Goal: Information Seeking & Learning: Learn about a topic

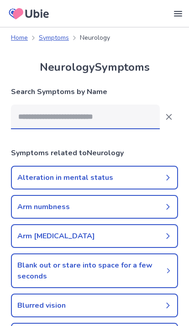
click at [42, 124] on input at bounding box center [85, 117] width 149 height 25
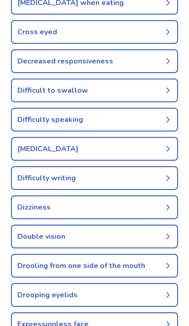
scroll to position [361, 0]
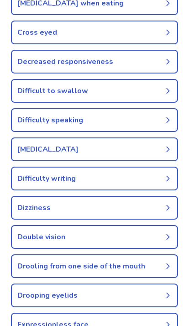
click at [21, 177] on link "Difficulty writing" at bounding box center [94, 179] width 167 height 24
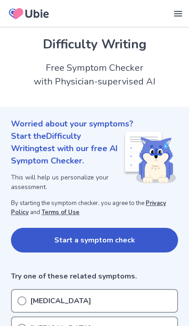
click at [178, 17] on icon at bounding box center [177, 13] width 11 height 11
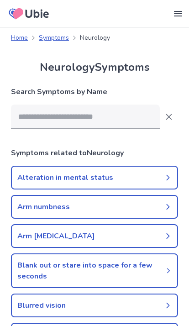
scroll to position [361, 0]
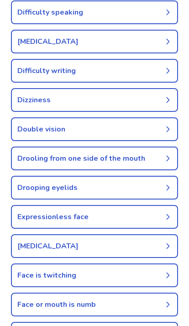
scroll to position [457, 0]
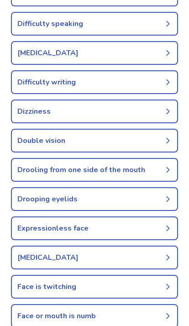
click at [63, 51] on link "[MEDICAL_DATA]" at bounding box center [94, 53] width 167 height 24
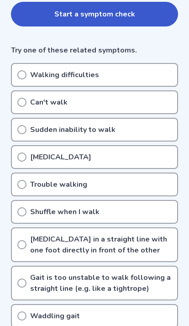
scroll to position [239, 0]
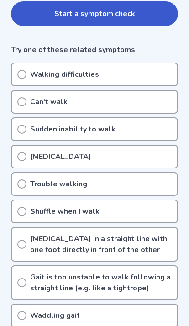
click at [12, 63] on div "Walking difficulties" at bounding box center [94, 75] width 167 height 24
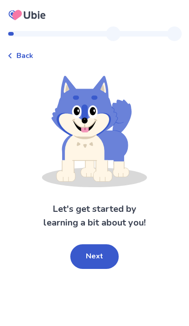
scroll to position [37, 0]
click at [100, 244] on button "Next" at bounding box center [94, 256] width 48 height 25
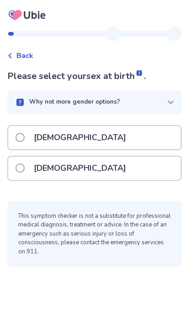
click at [12, 157] on div "Female" at bounding box center [94, 168] width 172 height 23
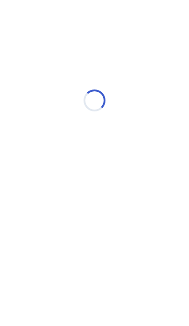
scroll to position [0, 0]
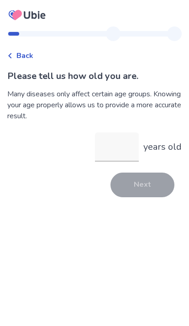
click at [109, 152] on input "years old" at bounding box center [117, 146] width 44 height 29
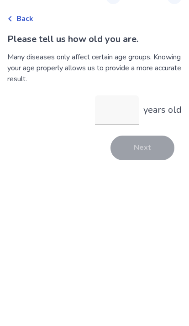
type input "*"
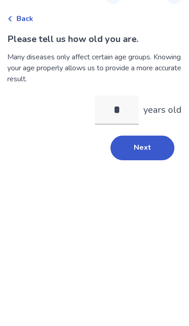
type input "**"
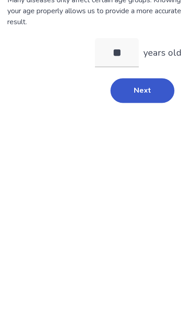
click at [148, 172] on button "Next" at bounding box center [142, 184] width 64 height 25
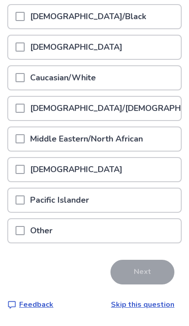
scroll to position [134, 0]
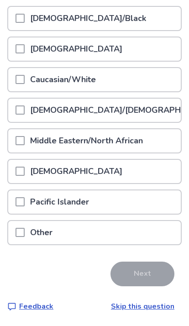
click at [16, 77] on span at bounding box center [20, 79] width 9 height 9
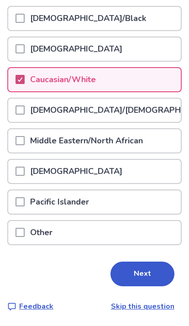
click at [140, 285] on button "Next" at bounding box center [142, 273] width 64 height 25
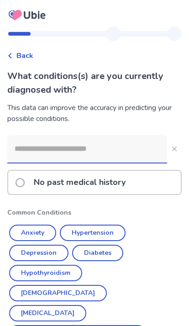
click at [34, 226] on button "Anxiety" at bounding box center [32, 233] width 47 height 16
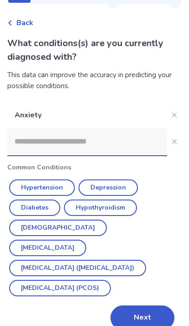
scroll to position [37, 0]
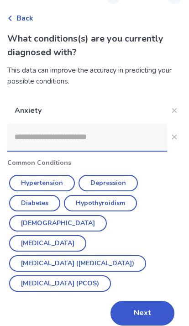
click at [151, 301] on button "Next" at bounding box center [142, 313] width 64 height 25
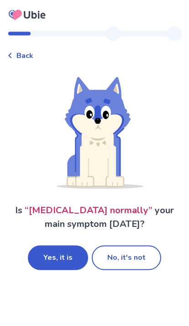
scroll to position [35, 0]
click at [59, 246] on button "Yes, it is" at bounding box center [58, 258] width 60 height 25
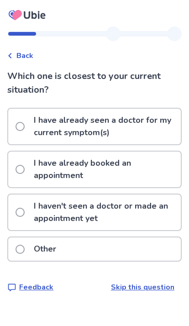
click at [95, 251] on div "Other" at bounding box center [94, 248] width 172 height 23
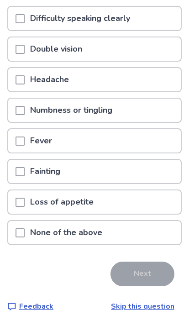
scroll to position [131, 0]
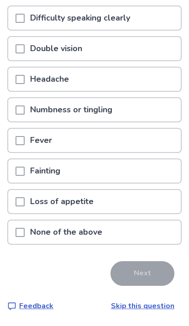
click at [62, 230] on p "None of the above" at bounding box center [66, 231] width 83 height 23
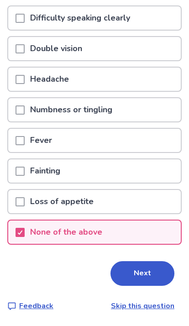
click at [142, 278] on button "Next" at bounding box center [142, 273] width 64 height 25
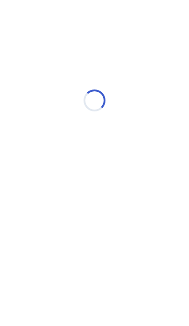
select select "*"
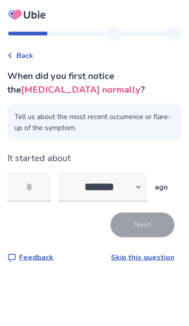
scroll to position [37, 0]
click at [28, 172] on input "tel" at bounding box center [29, 186] width 44 height 29
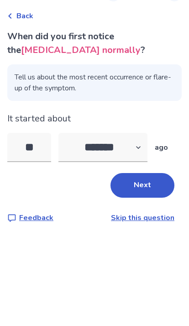
type input "*"
click at [84, 172] on select "******* ****** ******* ******** *******" at bounding box center [102, 186] width 89 height 29
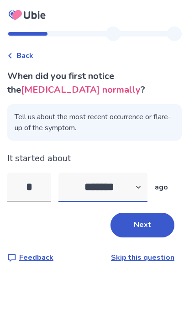
select select "*"
click at [135, 213] on button "Next" at bounding box center [142, 225] width 64 height 25
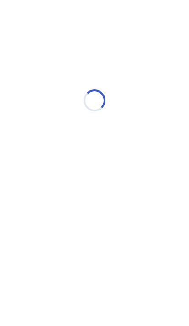
scroll to position [0, 0]
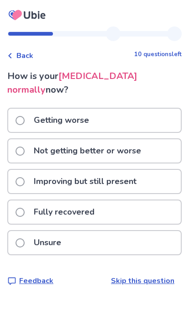
click at [18, 120] on span at bounding box center [20, 120] width 9 height 9
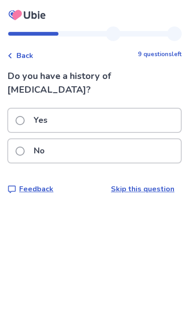
click at [16, 146] on span at bounding box center [20, 150] width 9 height 9
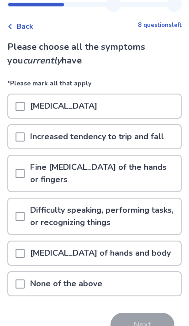
scroll to position [31, 0]
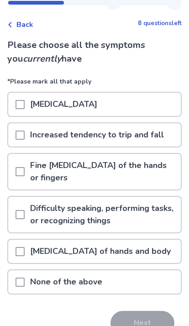
click at [20, 134] on span at bounding box center [20, 135] width 9 height 9
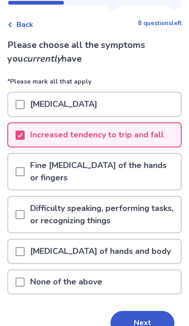
click at [10, 107] on div "Poor memory" at bounding box center [94, 104] width 172 height 23
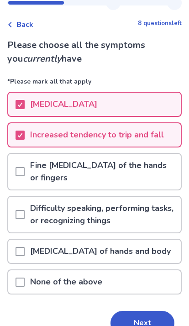
click at [150, 311] on button "Next" at bounding box center [142, 323] width 64 height 25
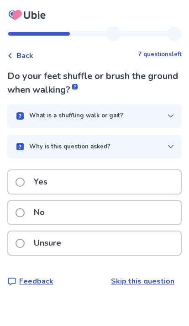
click at [21, 179] on span at bounding box center [20, 182] width 9 height 9
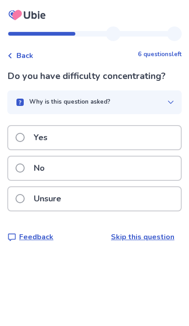
click at [16, 131] on label "Yes" at bounding box center [34, 137] width 37 height 23
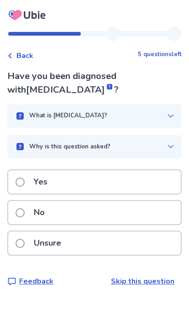
click at [24, 209] on span at bounding box center [20, 212] width 9 height 9
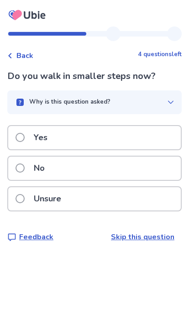
click at [21, 138] on span at bounding box center [20, 137] width 9 height 9
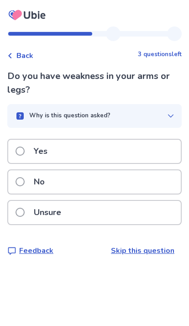
click at [45, 209] on p "Unsure" at bounding box center [47, 212] width 38 height 23
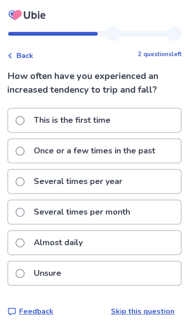
click at [22, 178] on span at bounding box center [20, 181] width 9 height 9
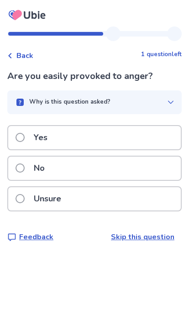
click at [18, 164] on span at bounding box center [20, 167] width 9 height 9
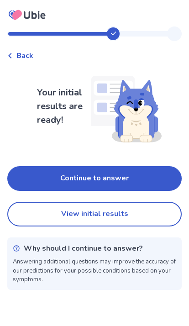
click at [89, 180] on button "Continue to answer" at bounding box center [94, 178] width 174 height 25
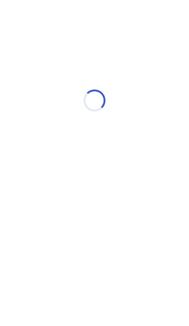
select select "*"
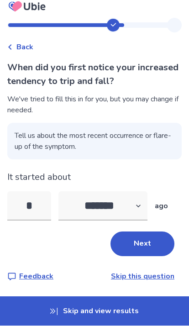
scroll to position [28, 0]
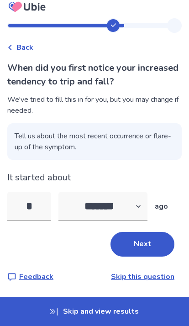
click at [142, 232] on button "Next" at bounding box center [142, 244] width 64 height 25
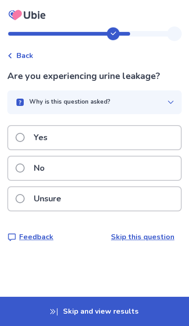
click at [9, 164] on div "No" at bounding box center [94, 168] width 172 height 23
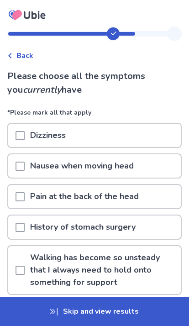
click at [16, 137] on span at bounding box center [20, 135] width 9 height 9
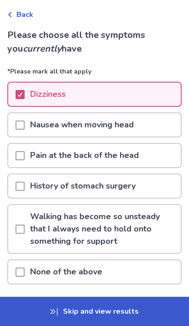
scroll to position [73, 0]
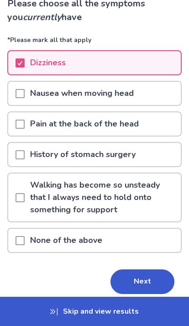
click at [22, 188] on div at bounding box center [20, 197] width 9 height 48
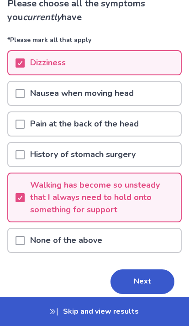
click at [17, 188] on div at bounding box center [20, 197] width 9 height 48
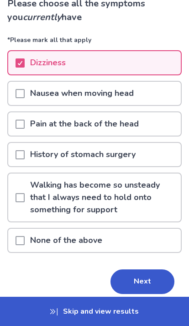
click at [16, 202] on div at bounding box center [20, 197] width 9 height 48
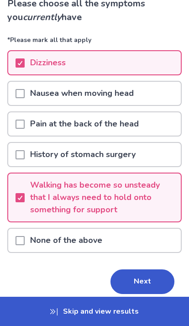
click at [146, 293] on button "Next" at bounding box center [142, 281] width 64 height 25
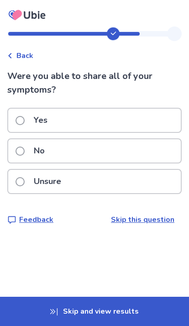
click at [16, 151] on span at bounding box center [20, 150] width 9 height 9
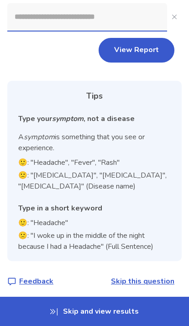
scroll to position [95, 0]
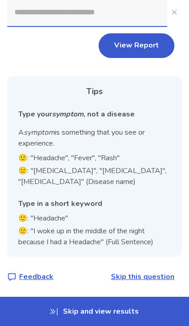
click at [133, 47] on button "View Report" at bounding box center [137, 45] width 76 height 25
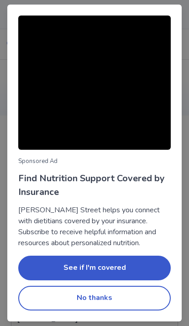
click at [93, 297] on button "No thanks" at bounding box center [94, 298] width 152 height 25
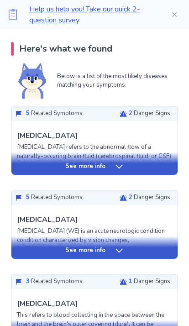
scroll to position [184, 0]
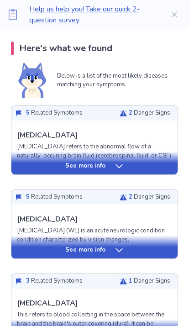
click at [59, 166] on div "See more info" at bounding box center [94, 166] width 166 height 9
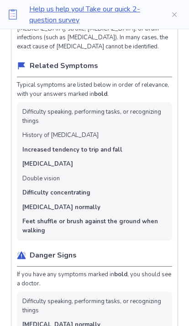
scroll to position [382, 0]
click at [17, 10] on icon at bounding box center [12, 14] width 11 height 11
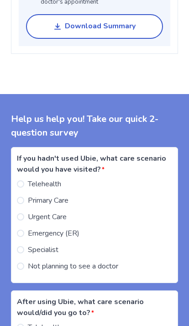
scroll to position [1563, 0]
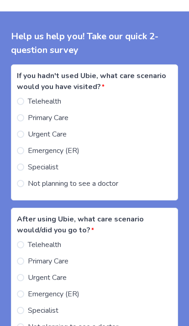
click at [50, 32] on p "Help us help you! Take our quick 2-question survey" at bounding box center [94, 43] width 167 height 27
click at [21, 114] on span at bounding box center [20, 117] width 7 height 7
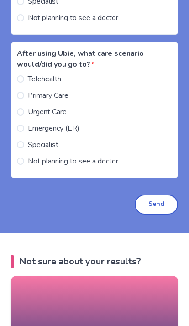
scroll to position [1729, 0]
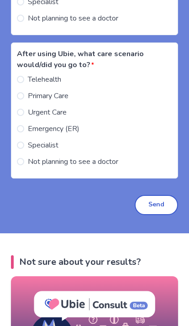
click at [14, 133] on div "After using Ubie, what care scenario would/did you go to? * Telehealth Primary …" at bounding box center [94, 110] width 167 height 136
click at [17, 140] on label "Specialist" at bounding box center [38, 145] width 42 height 11
click at [154, 197] on button "Send" at bounding box center [156, 205] width 43 height 20
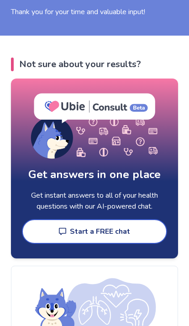
scroll to position [1563, 0]
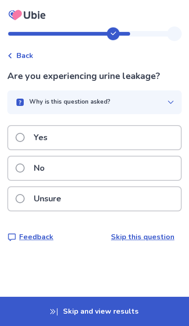
scroll to position [37, 0]
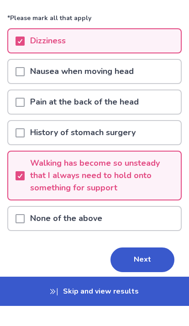
scroll to position [73, 0]
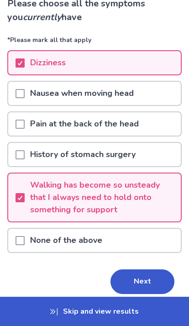
click at [146, 283] on button "Next" at bounding box center [142, 281] width 64 height 25
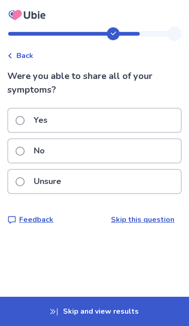
scroll to position [8, 0]
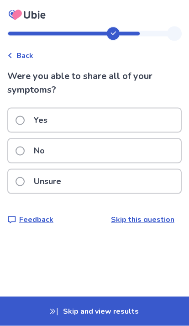
click at [16, 176] on label "Unsure" at bounding box center [41, 181] width 51 height 23
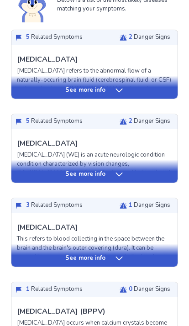
scroll to position [231, 0]
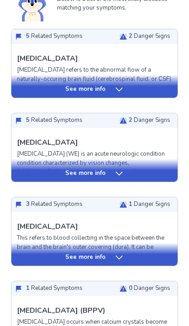
click at [27, 163] on div "See more info" at bounding box center [94, 170] width 166 height 23
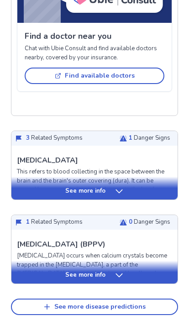
scroll to position [868, 0]
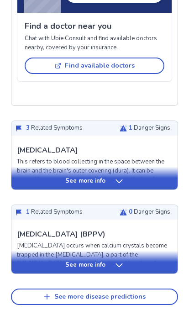
click at [74, 177] on p "See more info" at bounding box center [85, 181] width 40 height 9
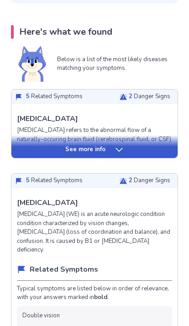
scroll to position [167, 0]
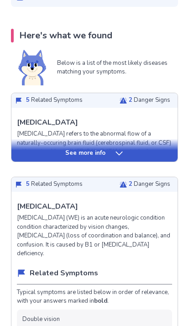
click at [42, 190] on div "5 Related Symptoms 2 Danger Signs" at bounding box center [94, 184] width 166 height 15
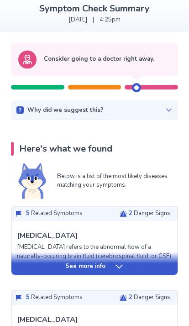
scroll to position [0, 0]
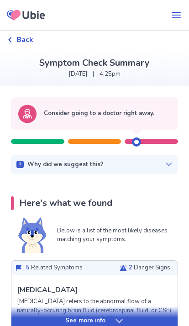
click at [182, 23] on button "menu" at bounding box center [176, 15] width 26 height 18
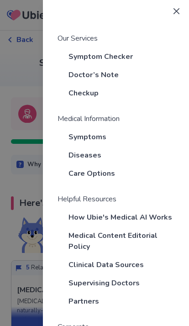
click at [174, 17] on button "Close" at bounding box center [176, 11] width 15 height 15
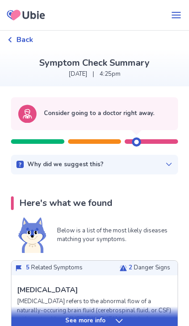
click at [172, 18] on icon "menu" at bounding box center [176, 15] width 9 height 6
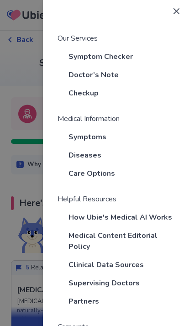
click at [173, 17] on button "Close" at bounding box center [176, 11] width 15 height 15
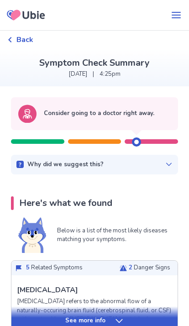
click at [23, 44] on span "Back" at bounding box center [24, 39] width 17 height 11
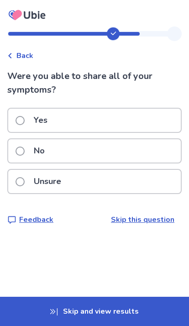
click at [179, 24] on div at bounding box center [94, 13] width 189 height 26
